Goal: Check status: Check status

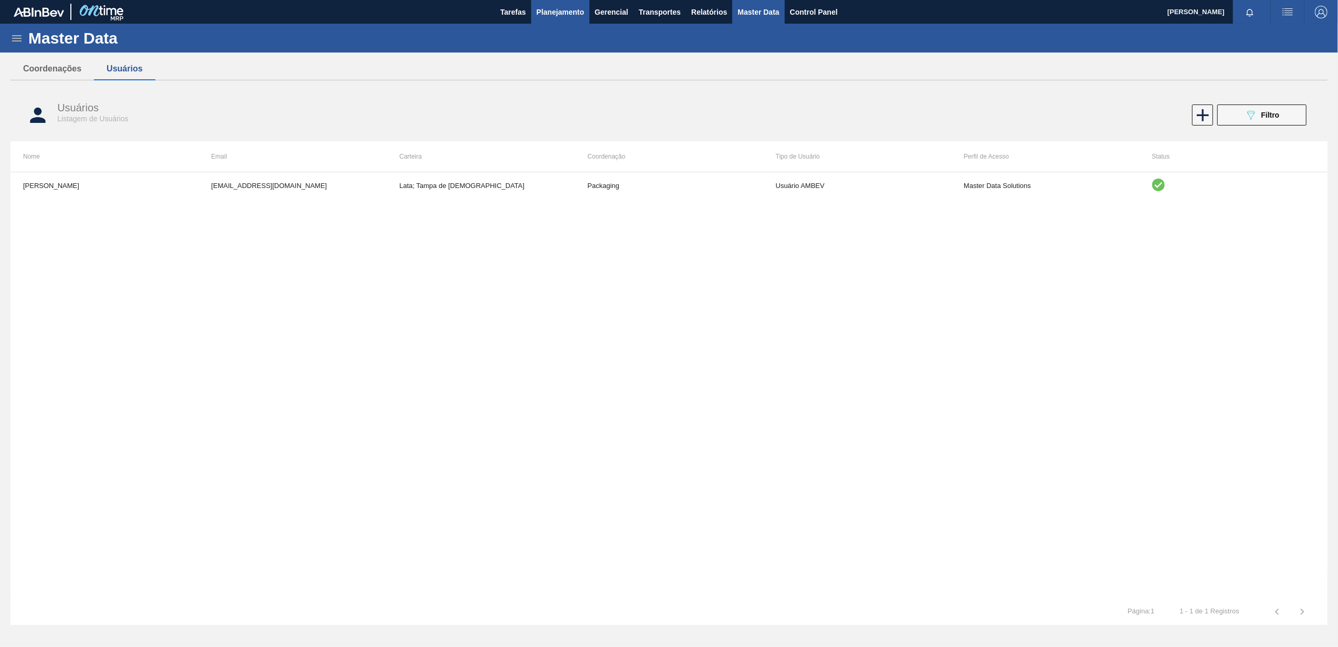
click at [567, 6] on span "Planejamento" at bounding box center [560, 12] width 48 height 13
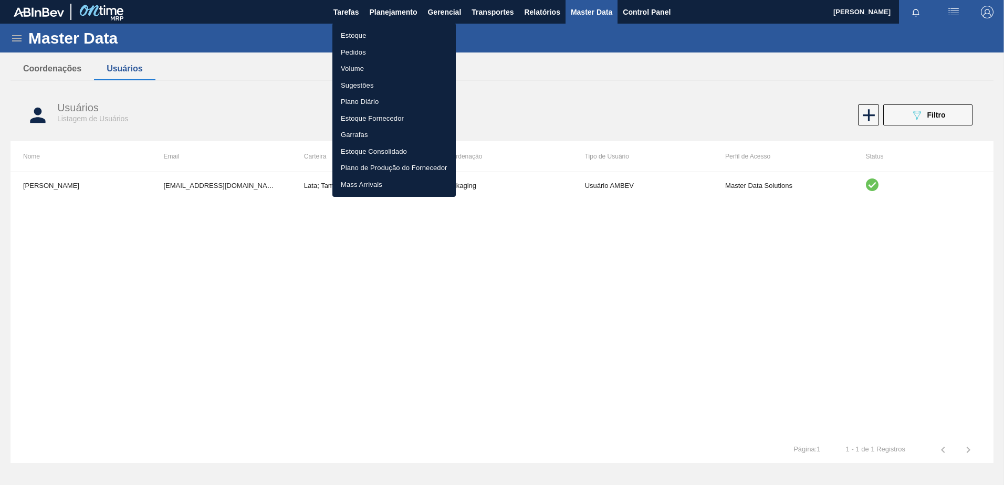
drag, startPoint x: 728, startPoint y: 8, endPoint x: 507, endPoint y: 84, distance: 233.6
click at [507, 84] on div at bounding box center [502, 242] width 1004 height 485
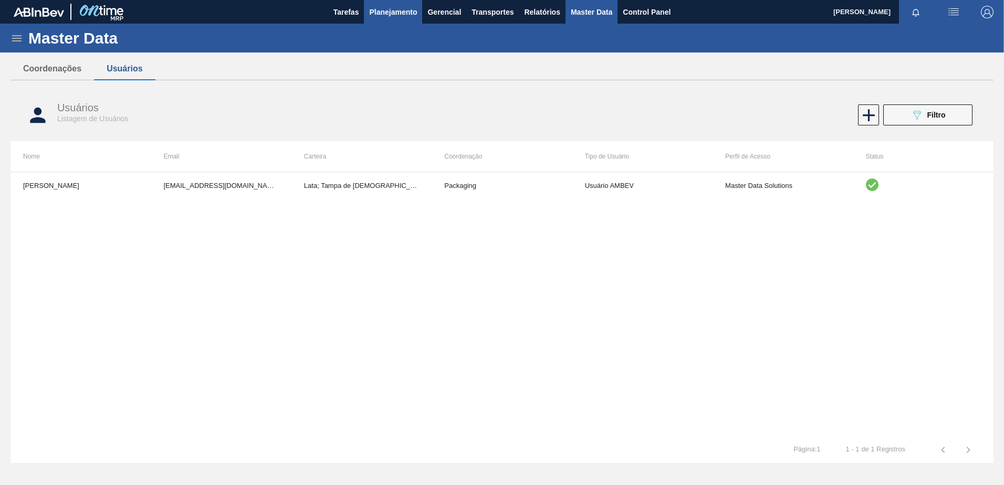
click at [402, 17] on span "Planejamento" at bounding box center [393, 12] width 48 height 13
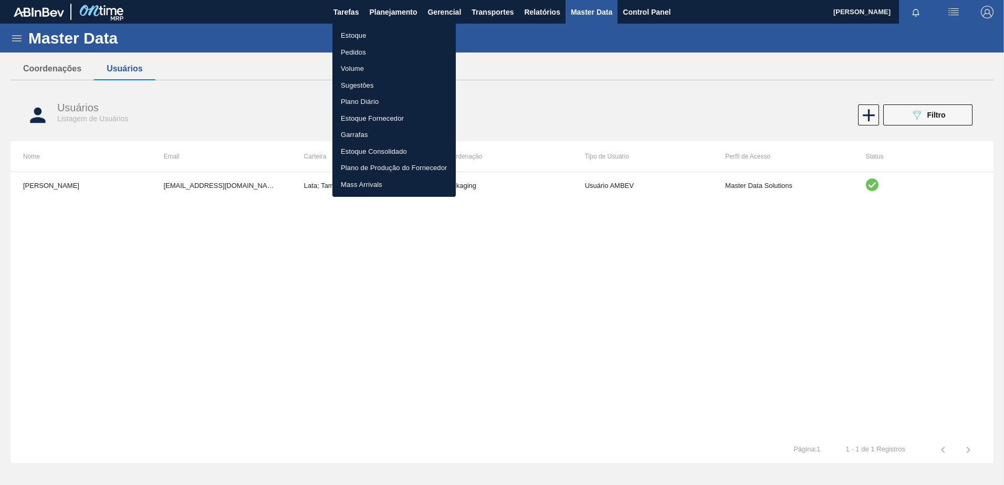
click at [359, 54] on li "Pedidos" at bounding box center [393, 52] width 123 height 17
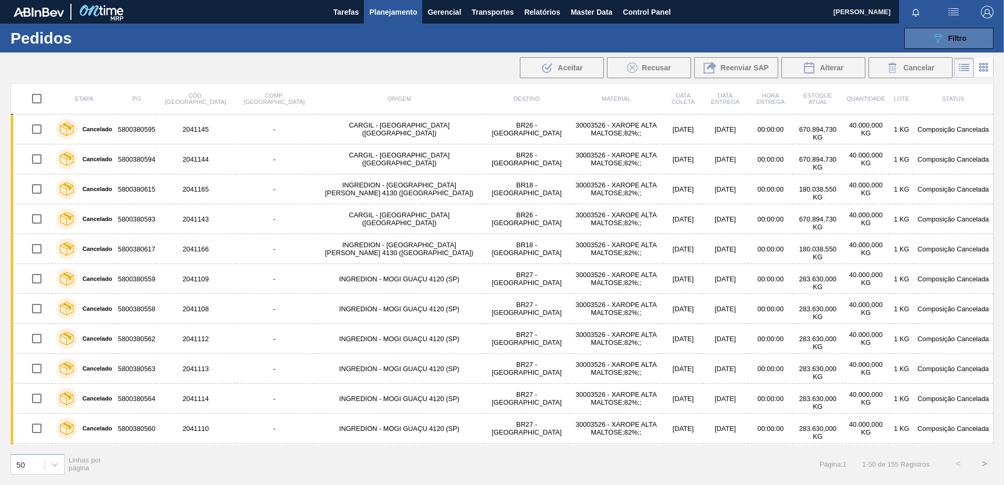
click at [932, 40] on icon "089F7B8B-B2A5-4AFE-B5C0-19BA573D28AC" at bounding box center [937, 38] width 13 height 13
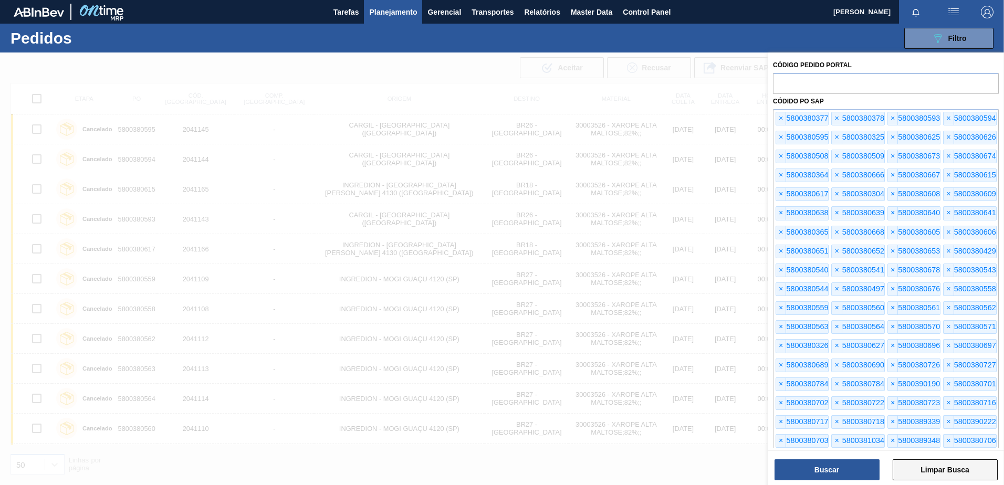
click at [921, 471] on button "Limpar Busca" at bounding box center [944, 469] width 105 height 21
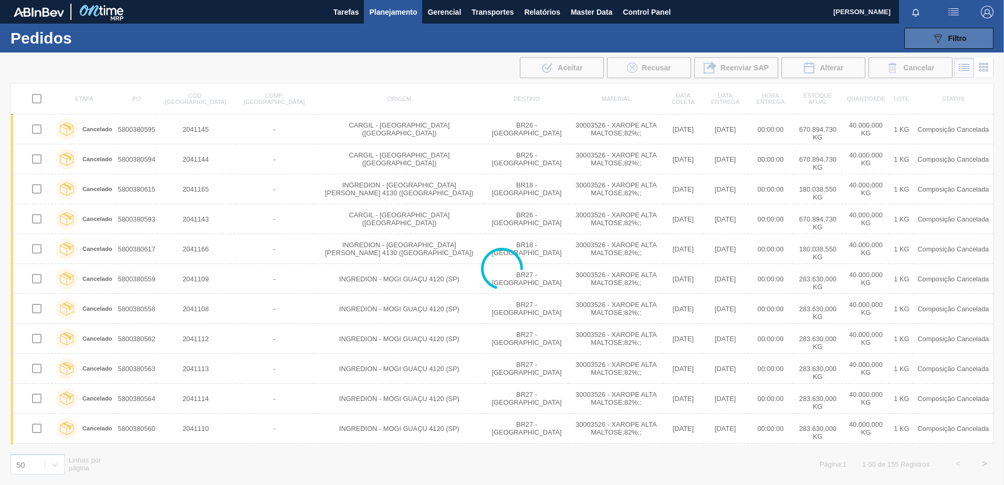
click at [961, 34] on span "Filtro" at bounding box center [957, 38] width 18 height 8
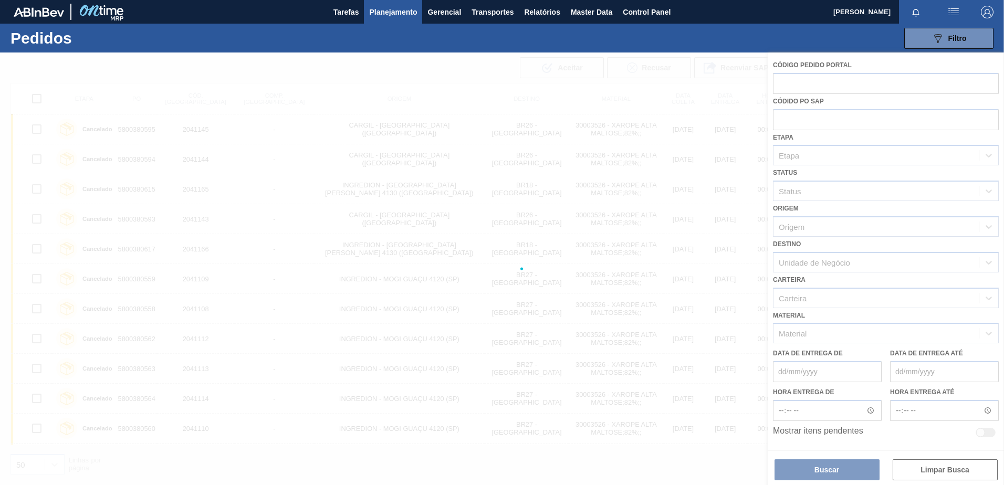
click at [798, 119] on div at bounding box center [502, 268] width 1004 height 433
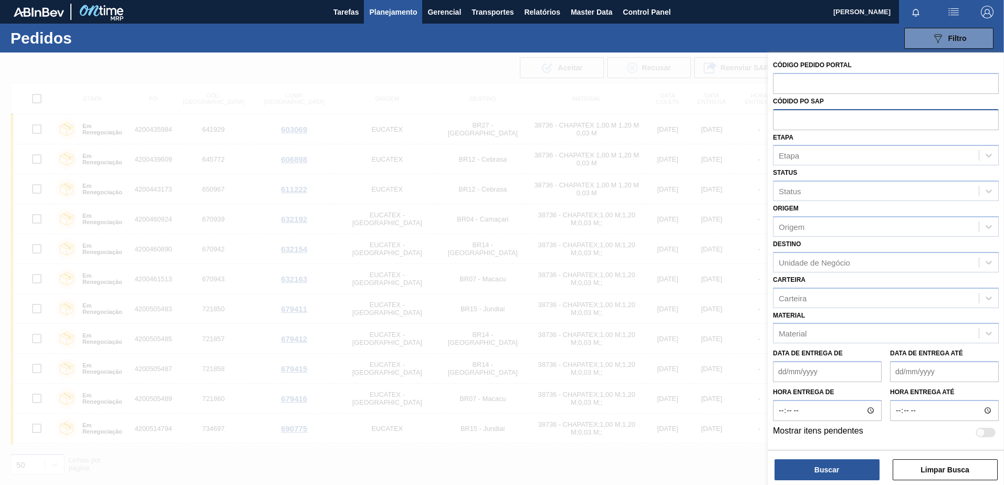
click at [782, 125] on input "text" at bounding box center [886, 119] width 226 height 20
paste input "9978922500"
type input "9978922500"
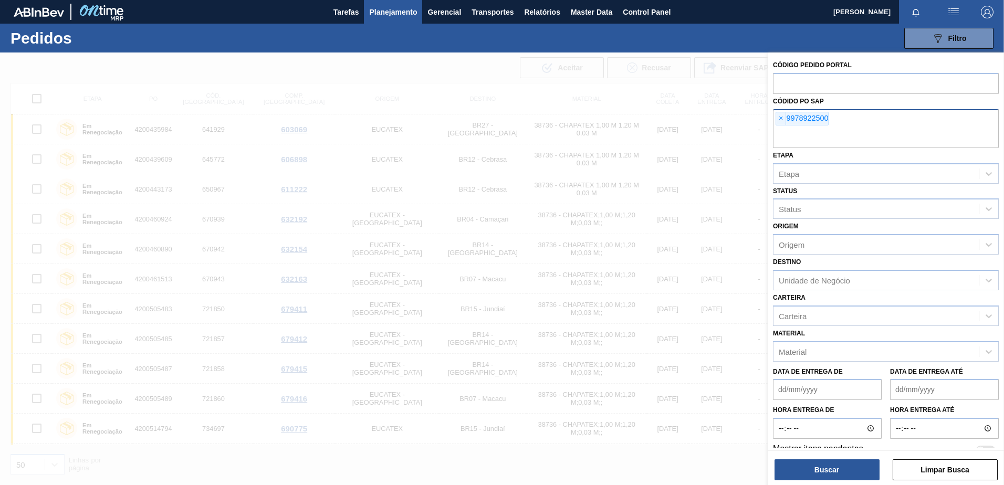
click at [779, 125] on div "× 9978922500" at bounding box center [886, 128] width 226 height 39
click at [779, 118] on span "×" at bounding box center [781, 118] width 10 height 13
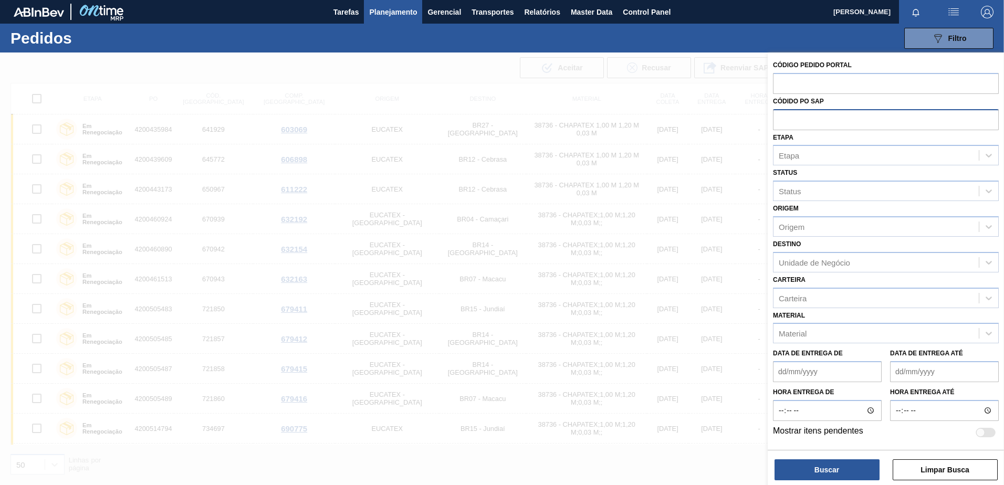
paste input "text"
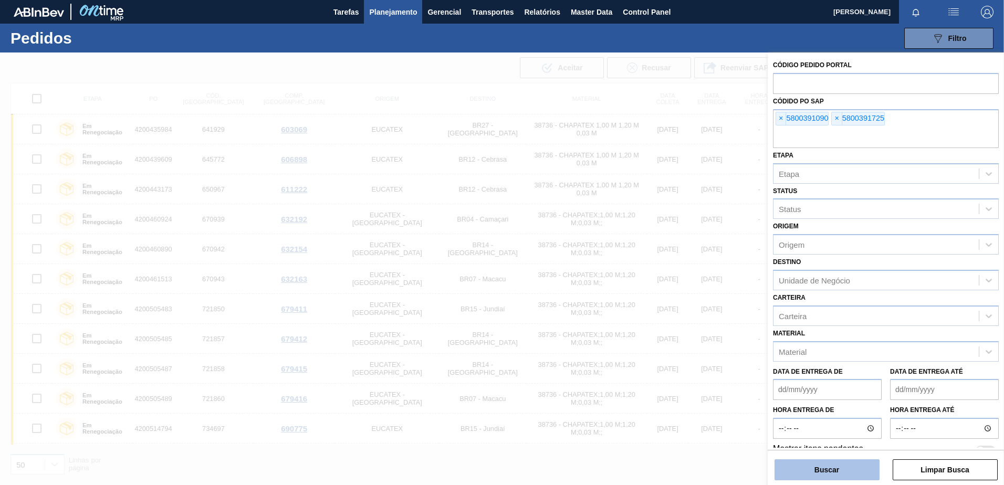
click at [817, 469] on button "Buscar" at bounding box center [826, 469] width 105 height 21
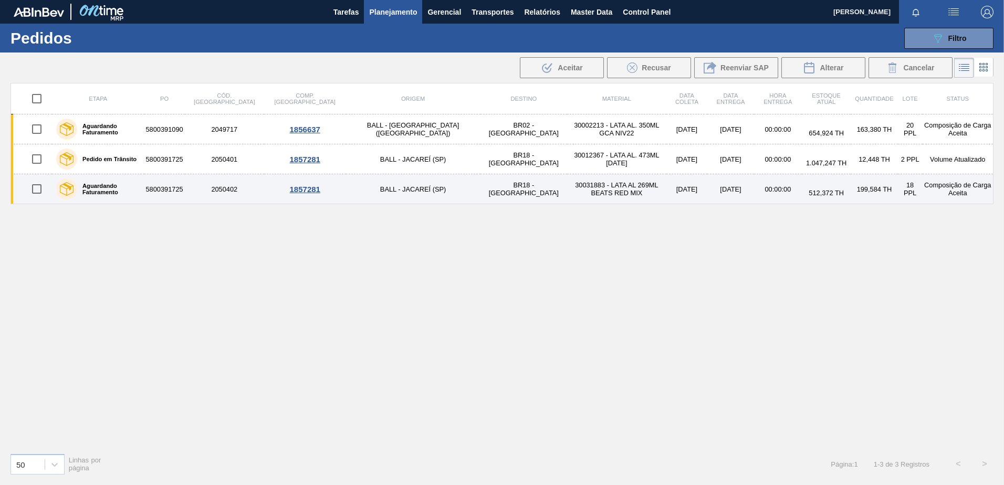
click at [287, 191] on div "1857281" at bounding box center [305, 189] width 79 height 9
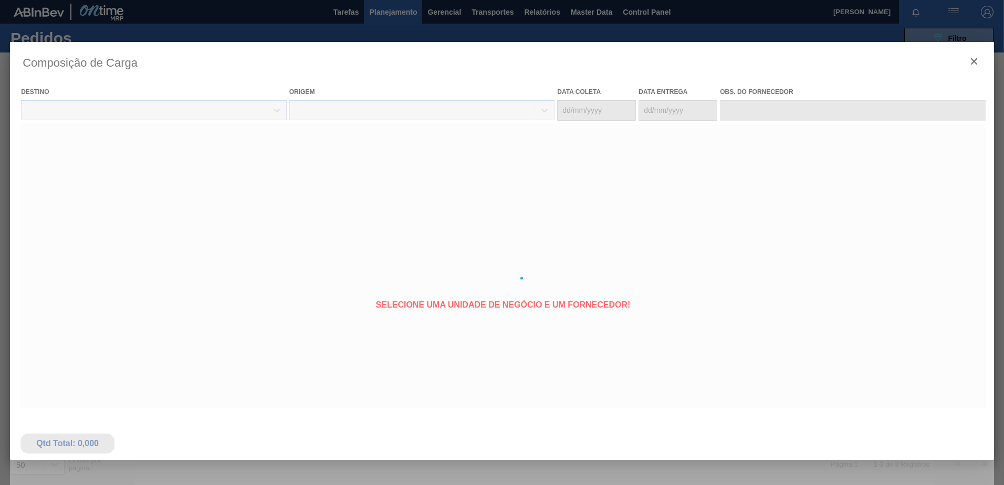
type coleta "[DATE]"
type Entrega "[DATE]"
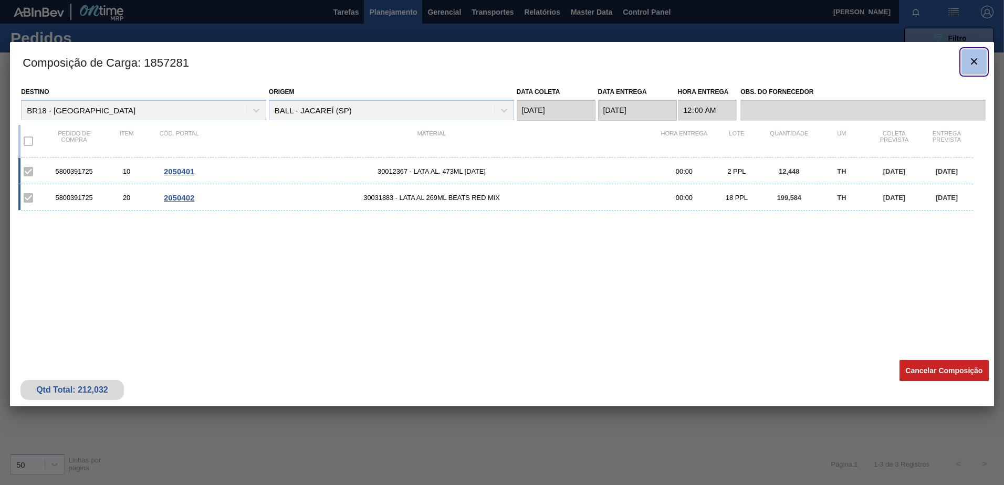
click at [977, 57] on icon "botão de ícone" at bounding box center [973, 61] width 13 height 13
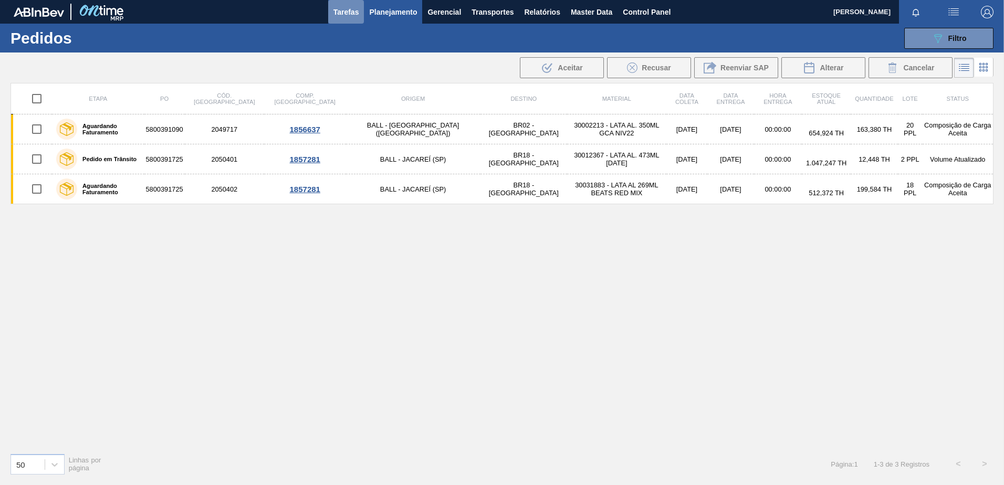
click at [332, 17] on button "Tarefas" at bounding box center [346, 12] width 36 height 24
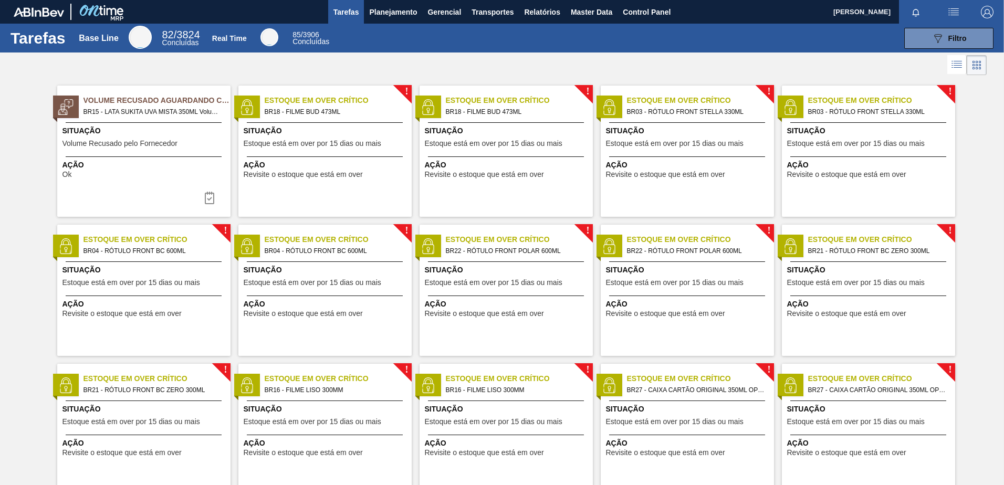
click at [955, 61] on icon at bounding box center [956, 64] width 13 height 13
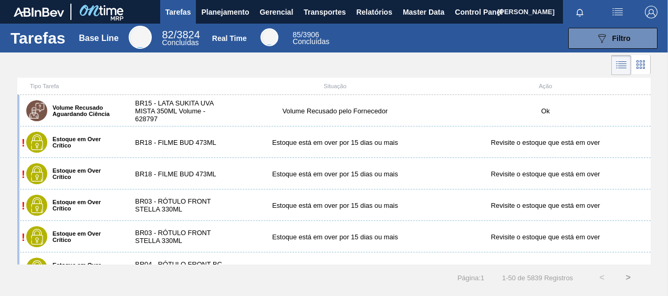
click at [640, 66] on icon at bounding box center [640, 64] width 13 height 13
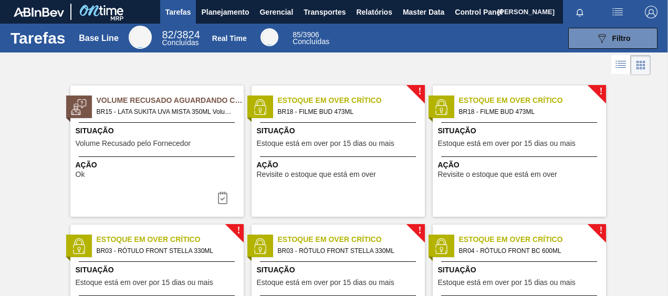
click at [618, 66] on icon at bounding box center [620, 64] width 13 height 13
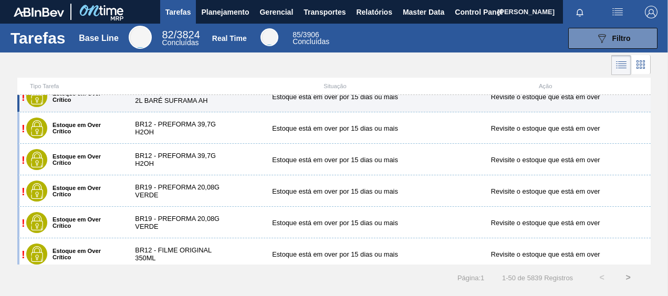
scroll to position [630, 0]
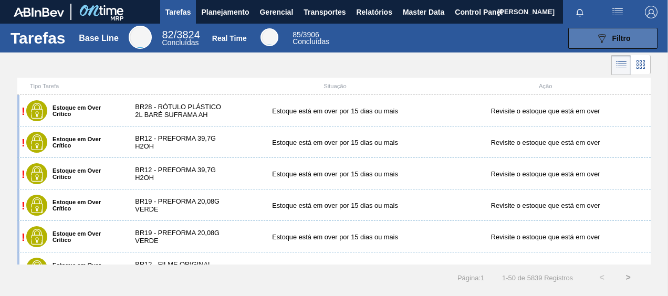
click at [593, 28] on button "089F7B8B-B2A5-4AFE-B5C0-19BA573D28AC Filtro" at bounding box center [612, 38] width 89 height 21
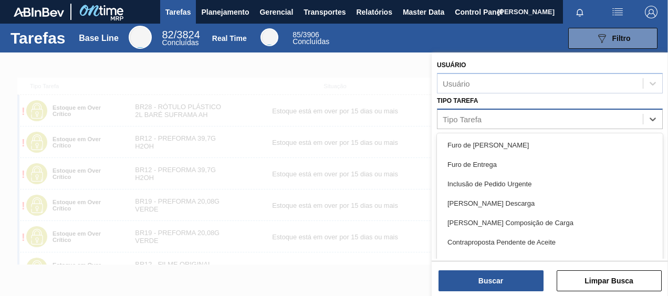
click at [509, 120] on div "Tipo Tarefa" at bounding box center [539, 118] width 205 height 15
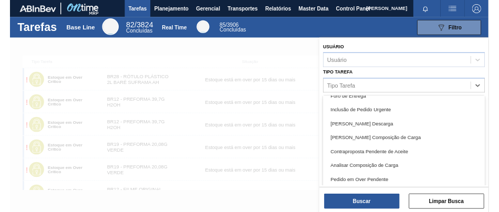
scroll to position [0, 0]
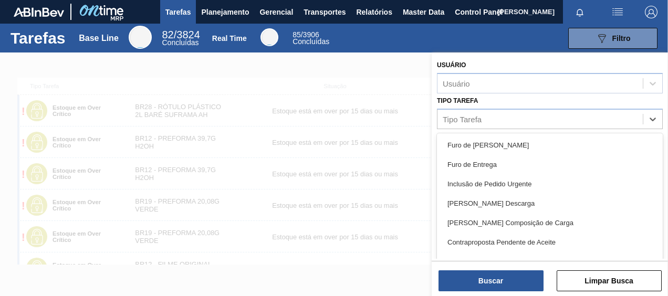
click at [311, 69] on div at bounding box center [334, 200] width 668 height 296
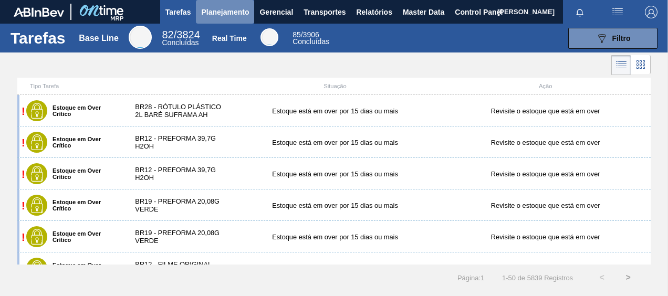
click at [222, 12] on span "Planejamento" at bounding box center [225, 12] width 48 height 13
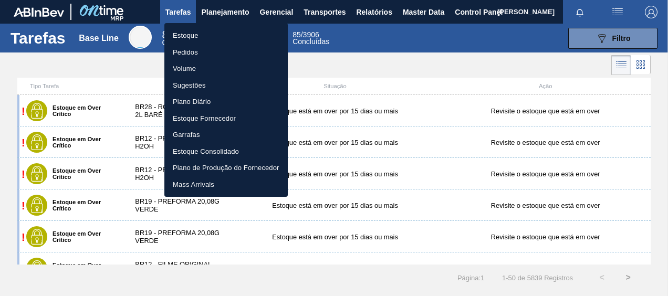
click at [441, 71] on div at bounding box center [334, 148] width 668 height 296
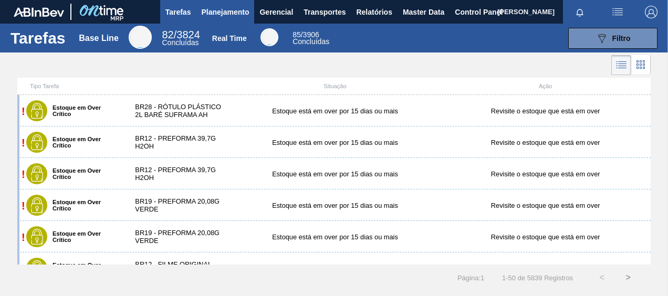
click at [228, 13] on span "Planejamento" at bounding box center [225, 12] width 48 height 13
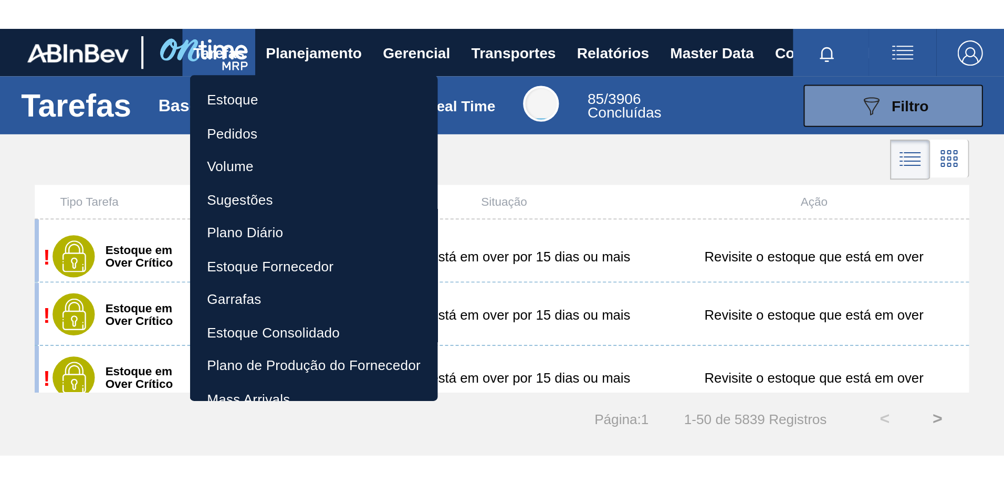
scroll to position [630, 0]
